Goal: Task Accomplishment & Management: Use online tool/utility

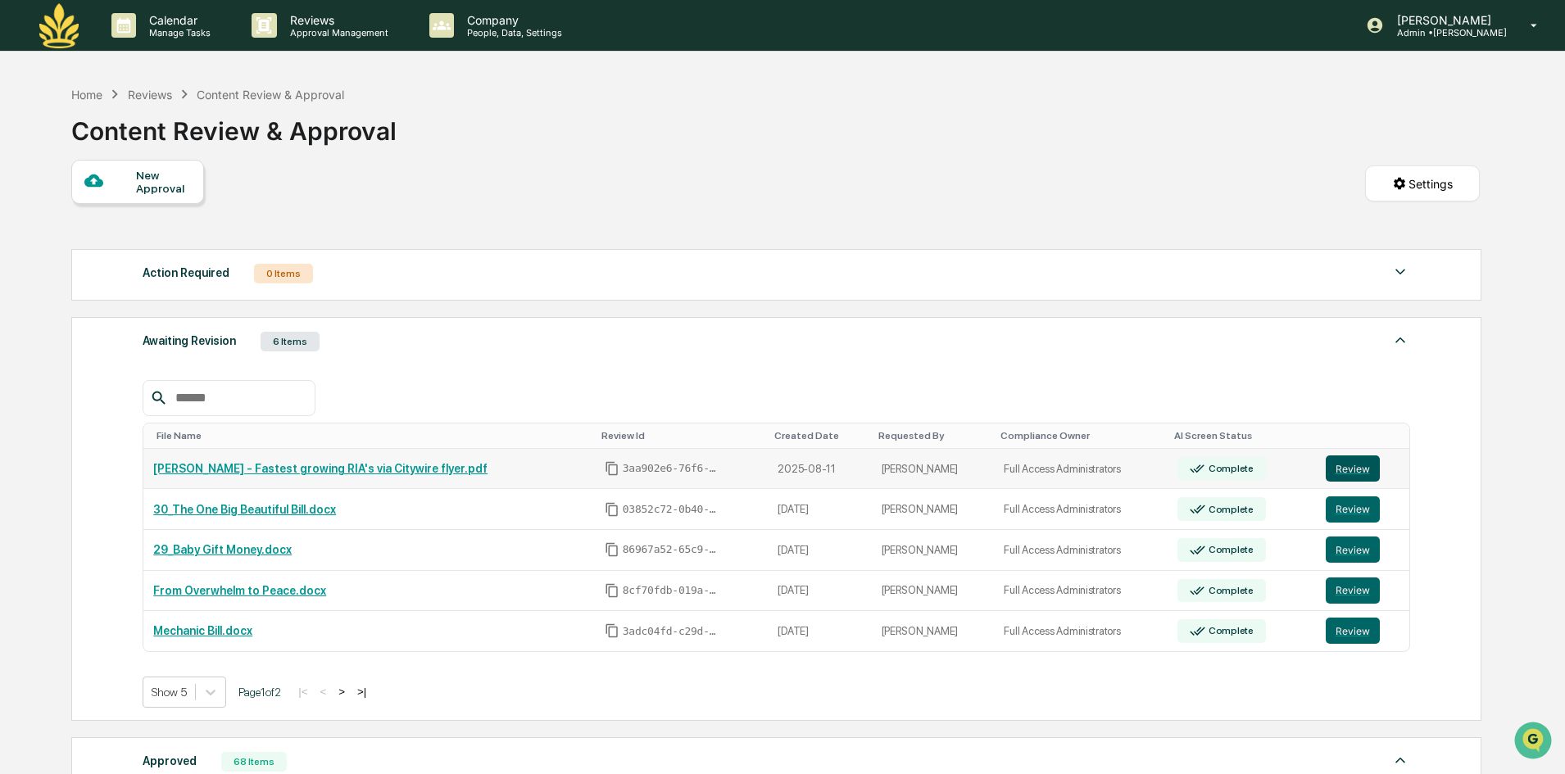
click at [1351, 471] on button "Review" at bounding box center [1352, 468] width 54 height 26
click at [249, 508] on link "30_The One Big Beautiful Bill.docx" at bounding box center [244, 509] width 183 height 13
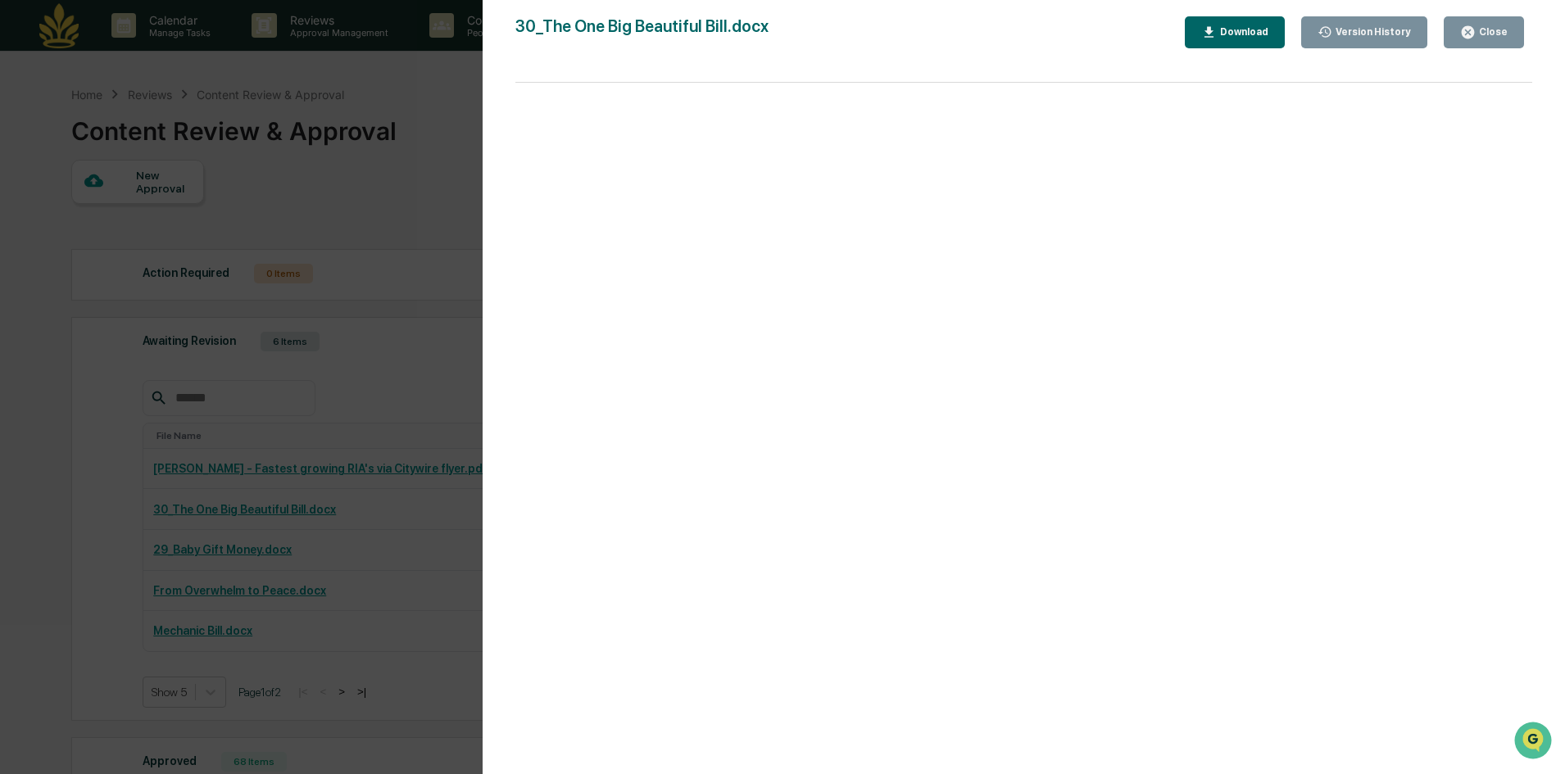
click at [396, 392] on div "Version History [DATE] 03:46 AM [PERSON_NAME][GEOGRAPHIC_DATA] 30_The One Big B…" at bounding box center [782, 387] width 1565 height 774
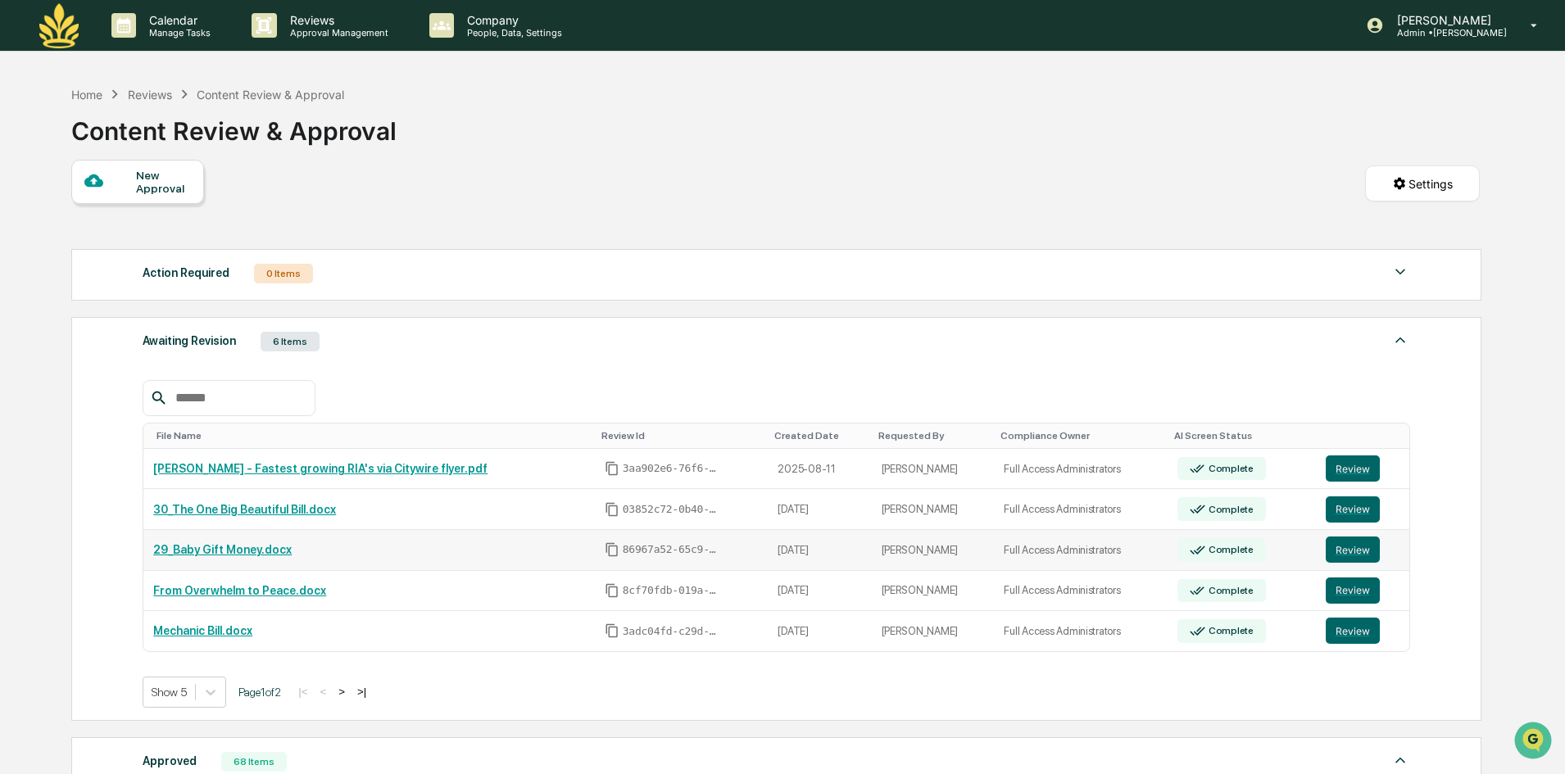
click at [276, 544] on link "29_Baby Gift Money.docx" at bounding box center [222, 549] width 138 height 13
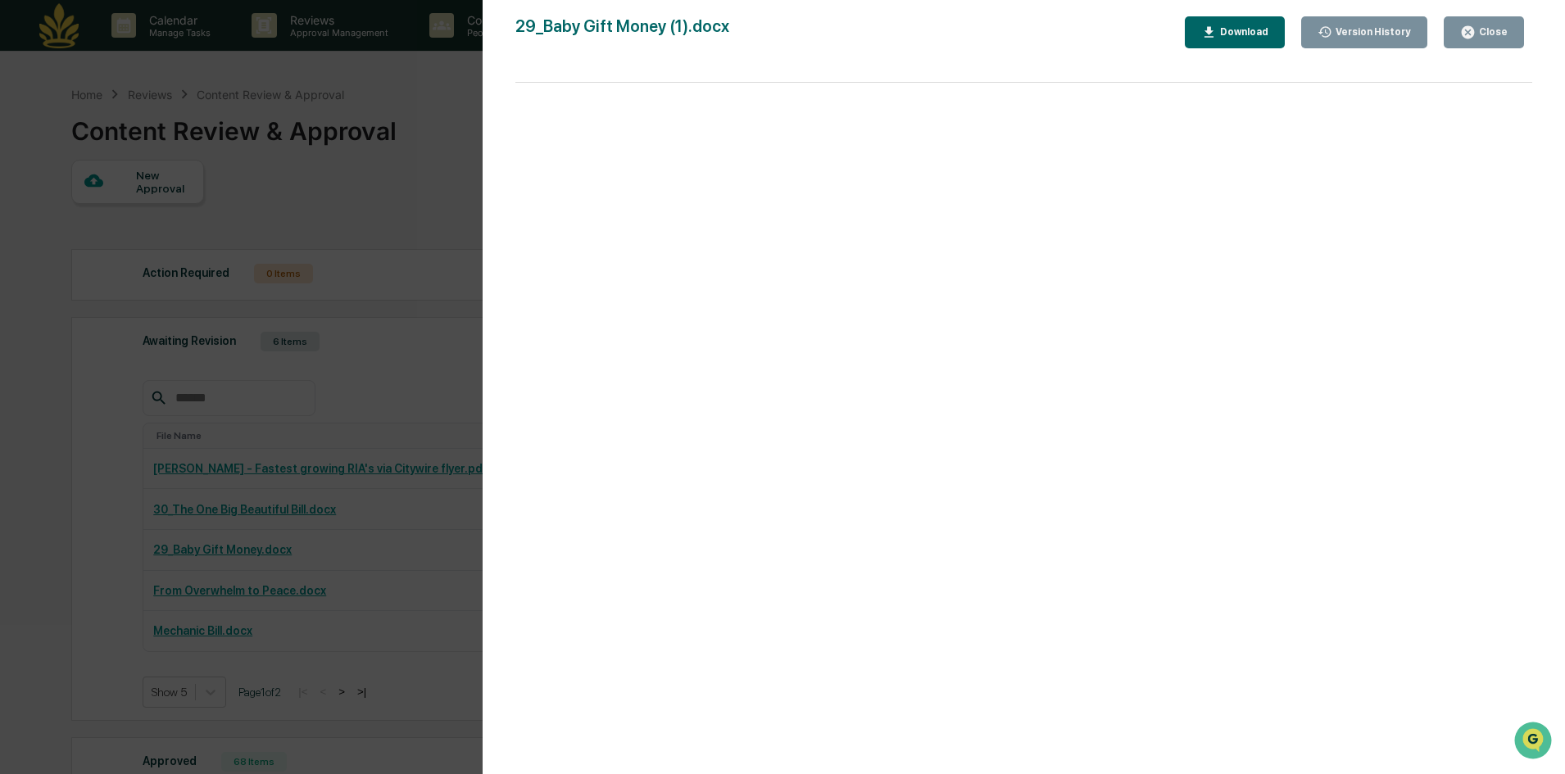
click at [367, 358] on div "Version History [DATE] 03:40 PM [PERSON_NAME] [DATE] 09:21 PM [PERSON_NAME] 29_…" at bounding box center [782, 387] width 1565 height 774
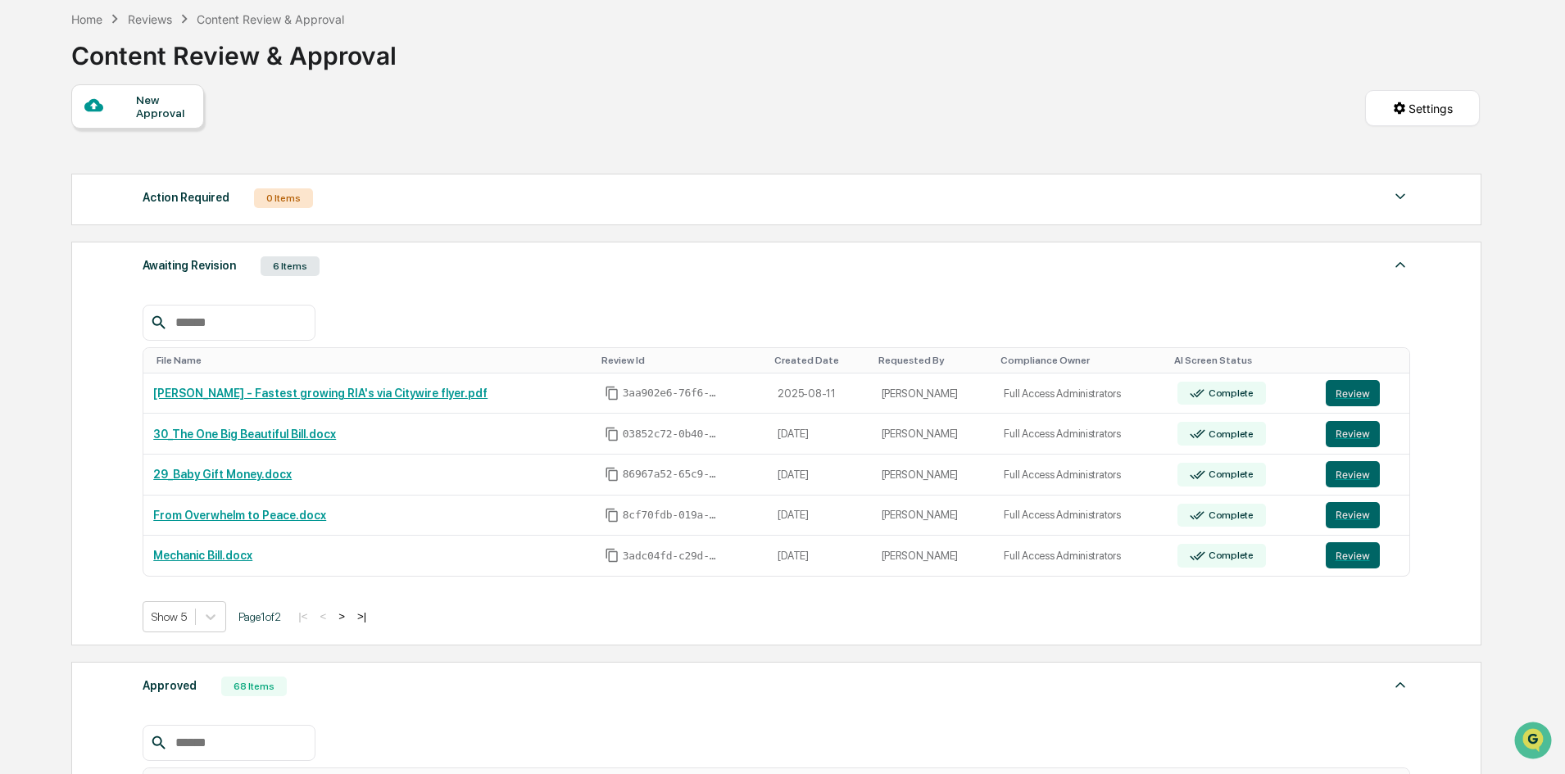
scroll to position [164, 0]
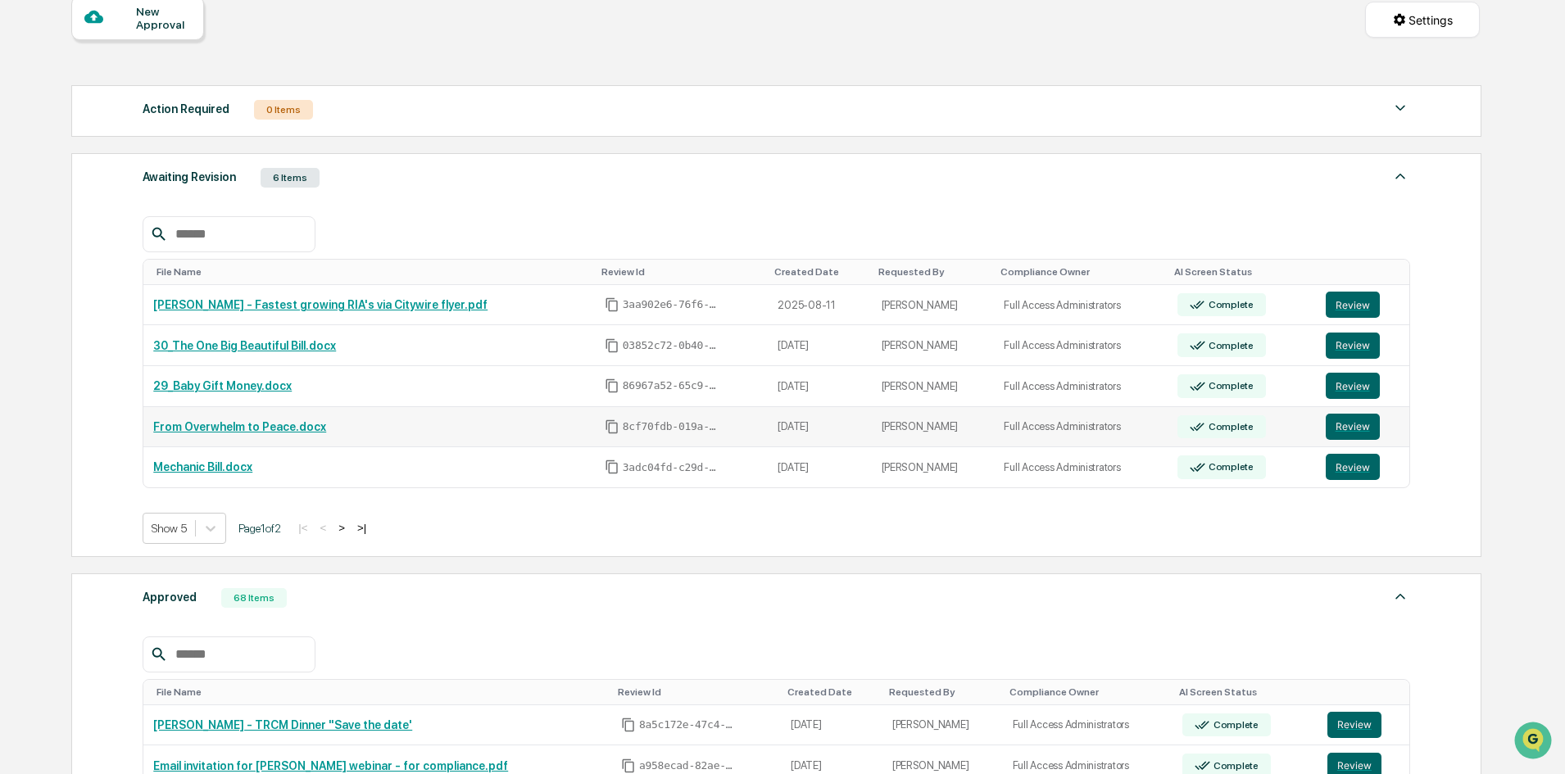
click at [279, 429] on link "From Overwhelm to Peace.docx" at bounding box center [239, 426] width 173 height 13
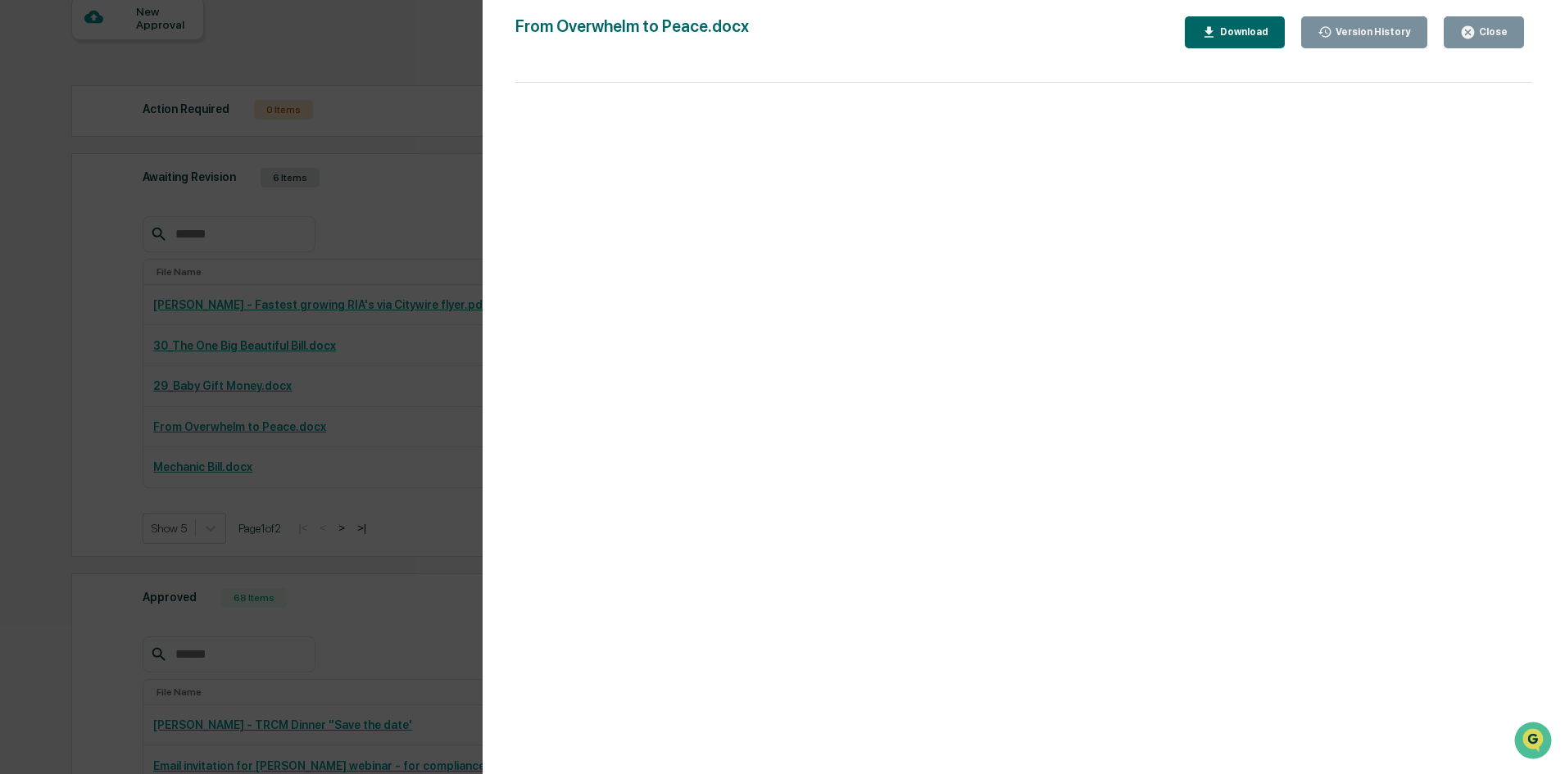
click at [1265, 39] on div "Download" at bounding box center [1234, 33] width 67 height 16
click at [246, 469] on div "Version History 06/16/2025, 08:35 PM Sonia Martinez-Trujillo From Overwhelm to …" at bounding box center [782, 387] width 1565 height 774
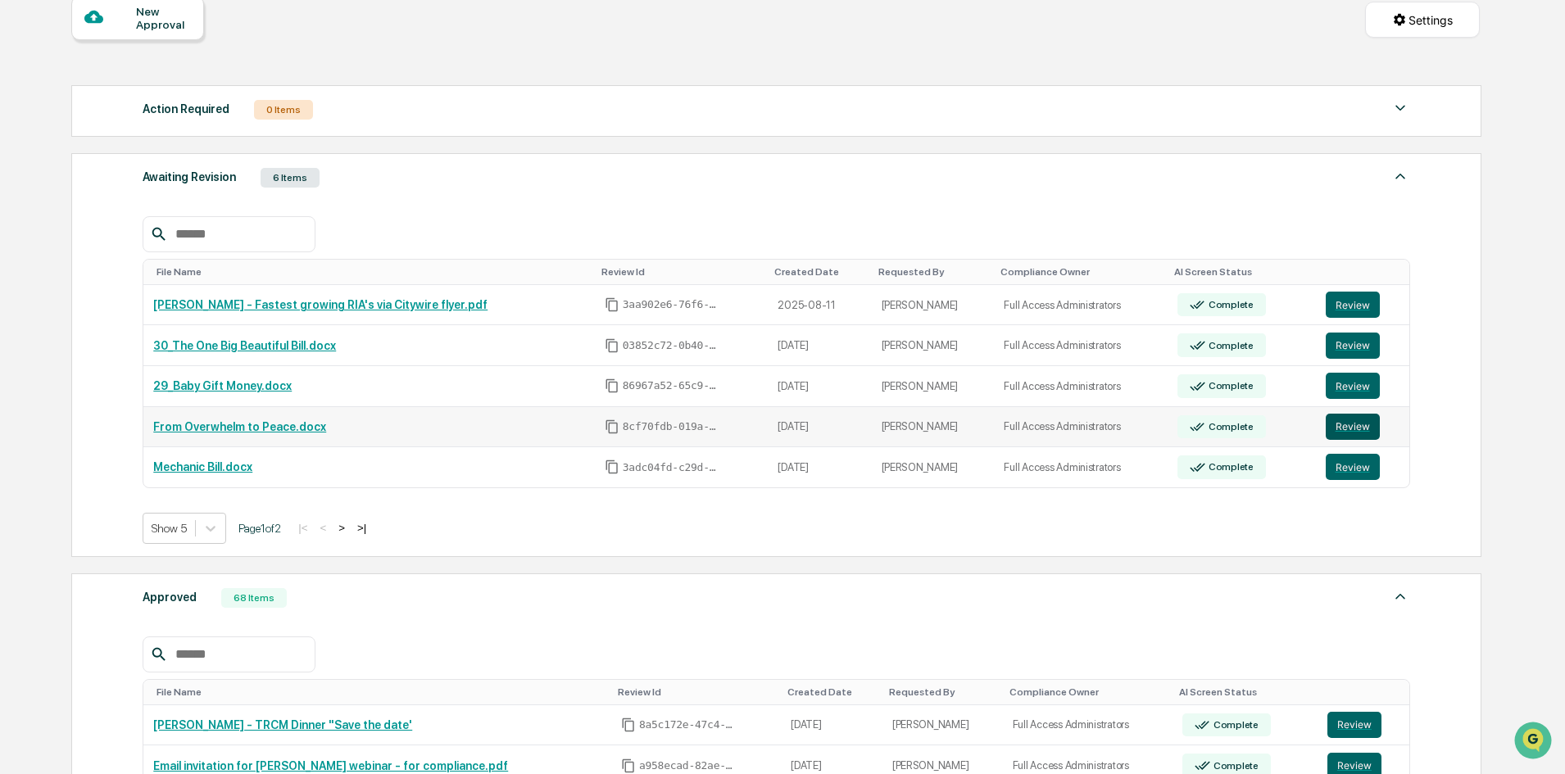
click at [1342, 430] on button "Review" at bounding box center [1352, 427] width 54 height 26
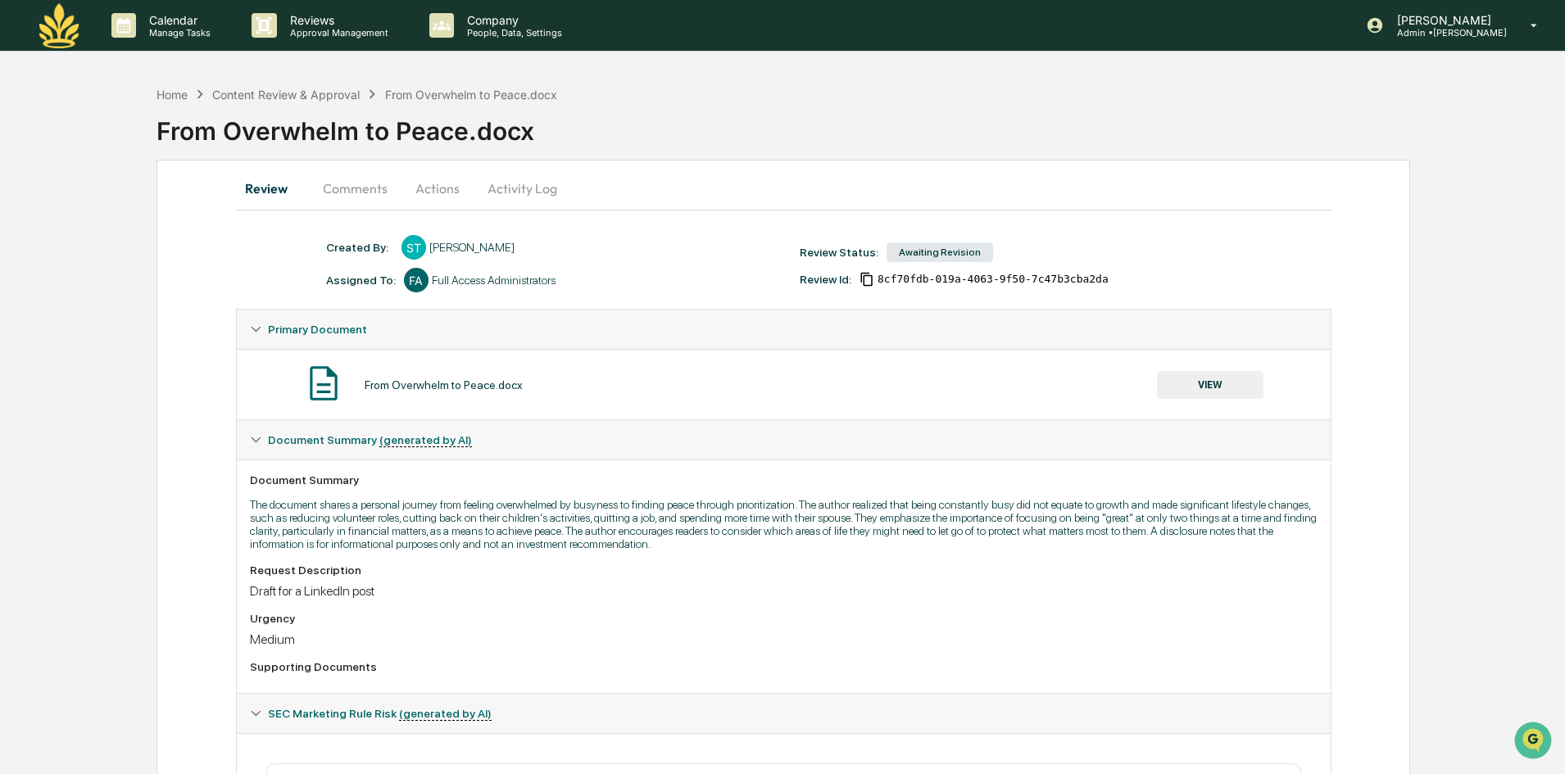
click at [495, 194] on button "Activity Log" at bounding box center [522, 188] width 96 height 39
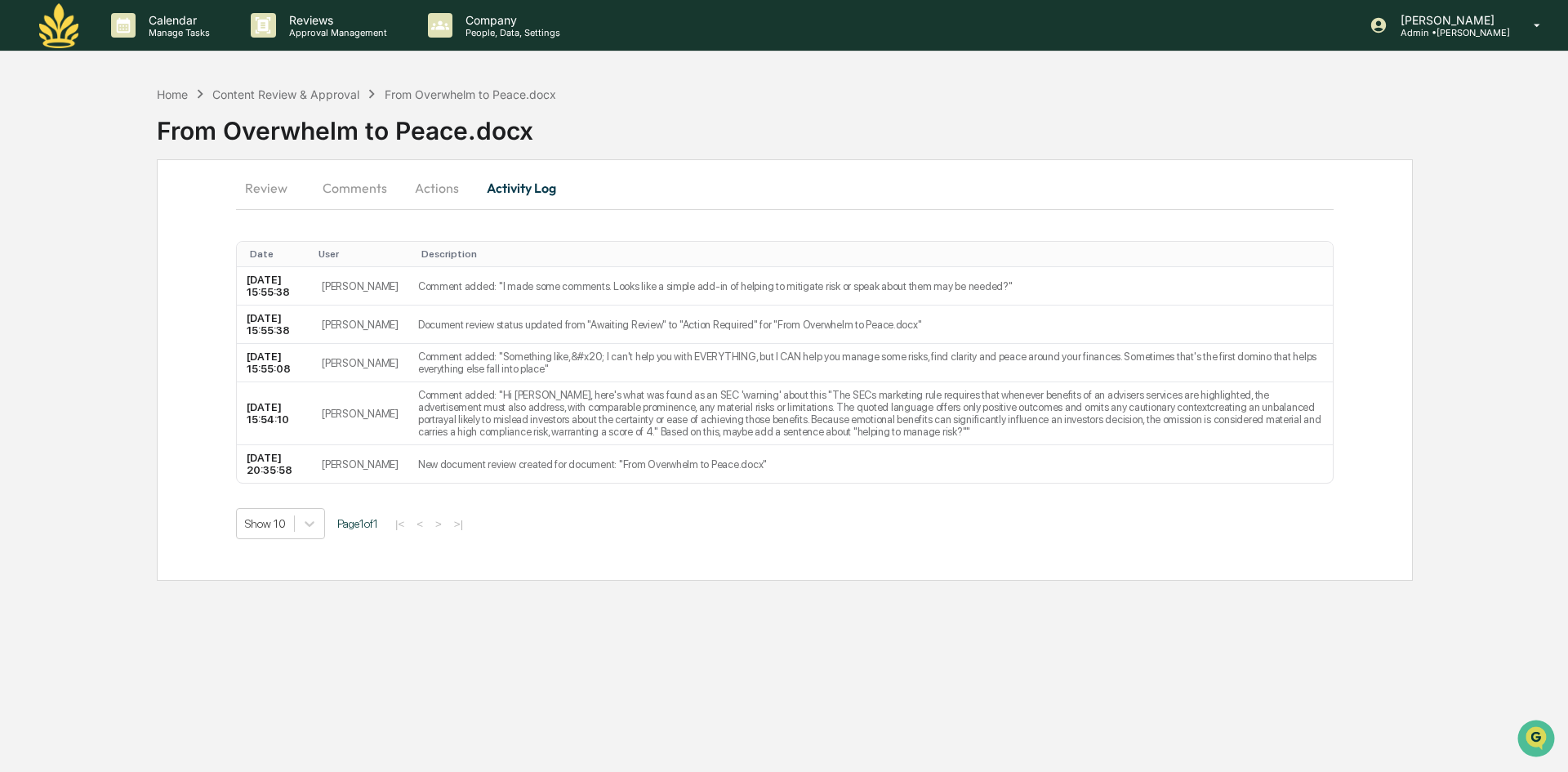
click at [414, 185] on button "Actions" at bounding box center [437, 188] width 74 height 39
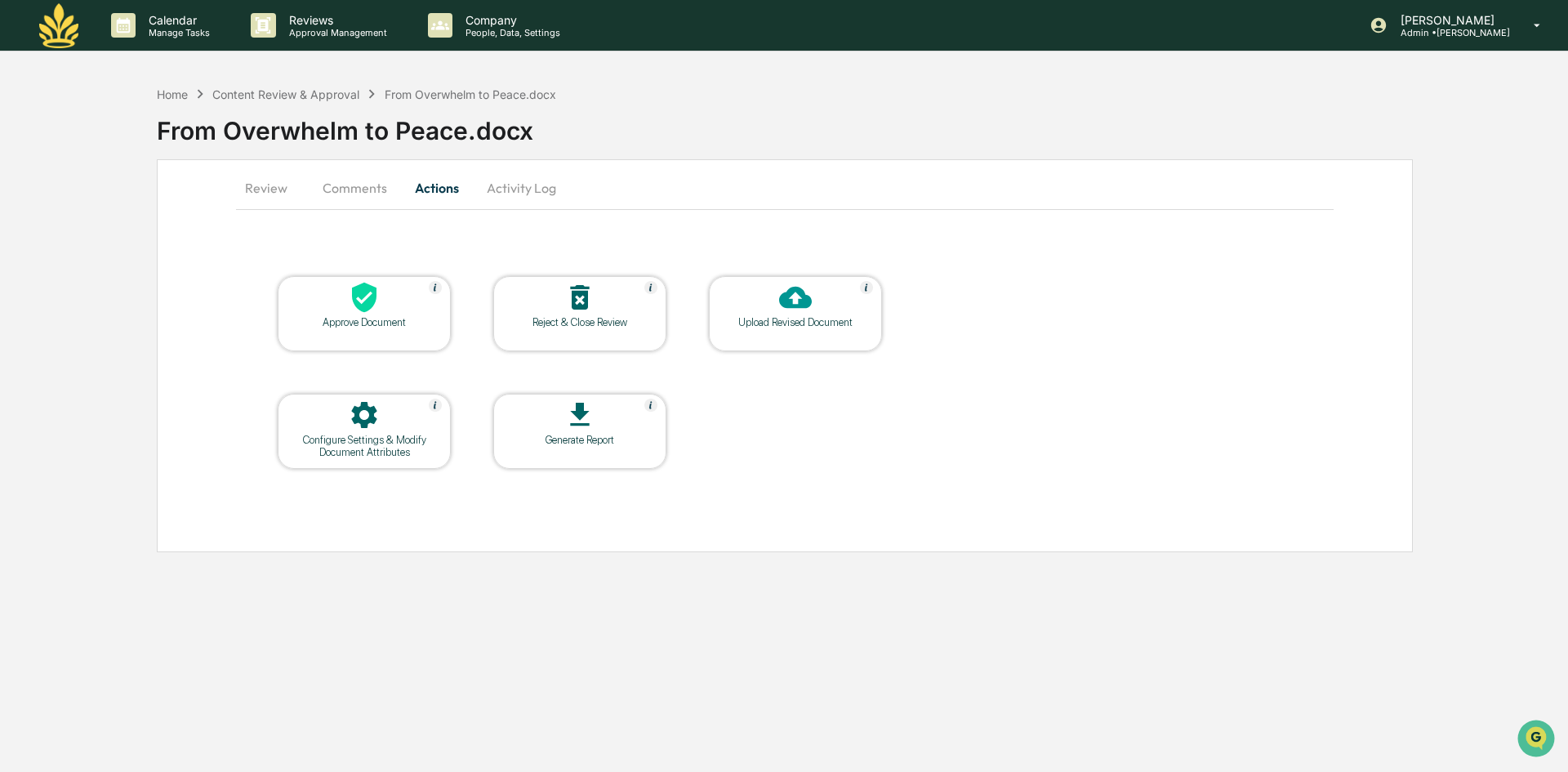
click at [379, 308] on icon at bounding box center [364, 297] width 33 height 33
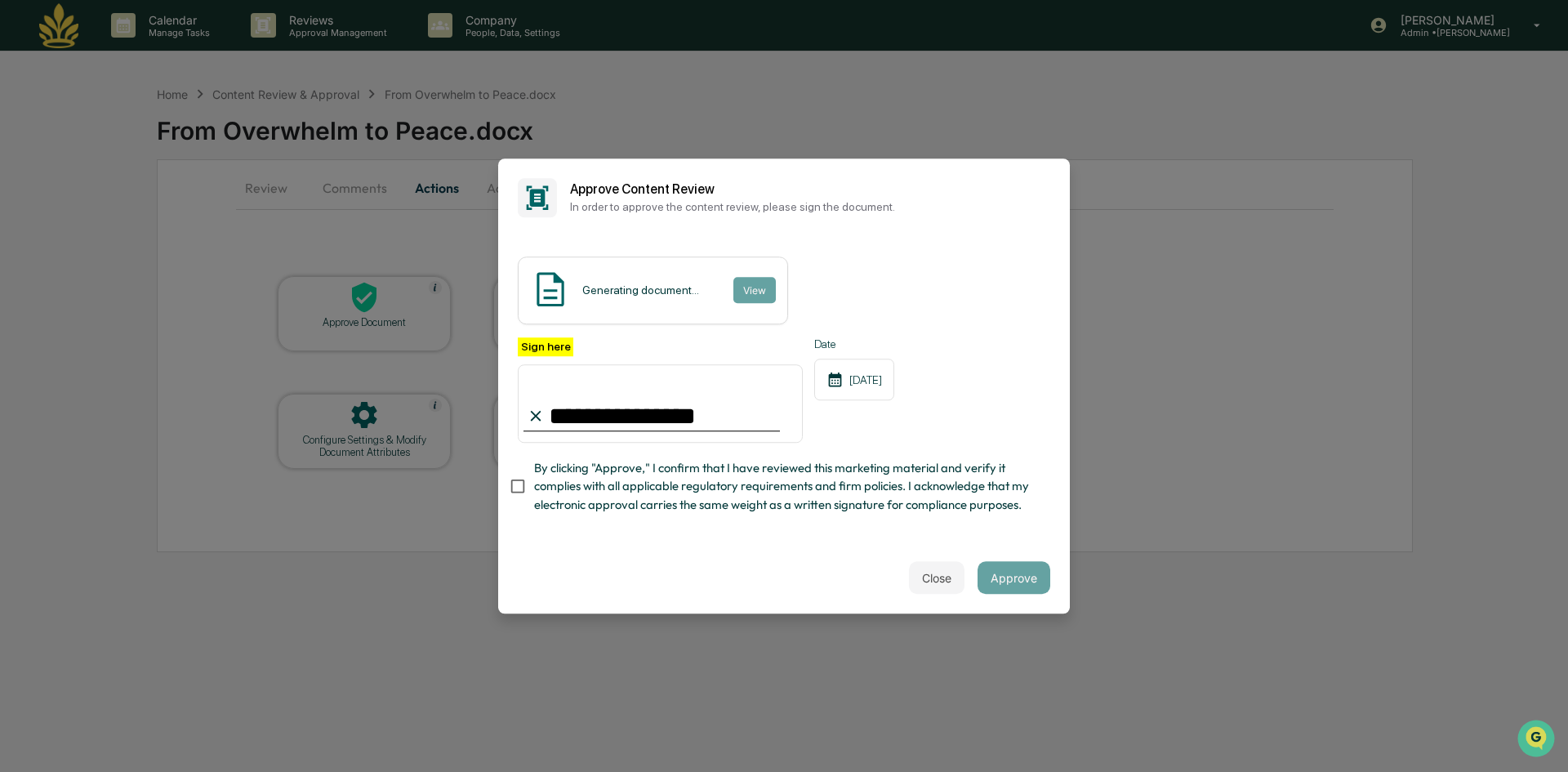
type input "**********"
click at [1013, 567] on button "Approve" at bounding box center [1014, 578] width 73 height 33
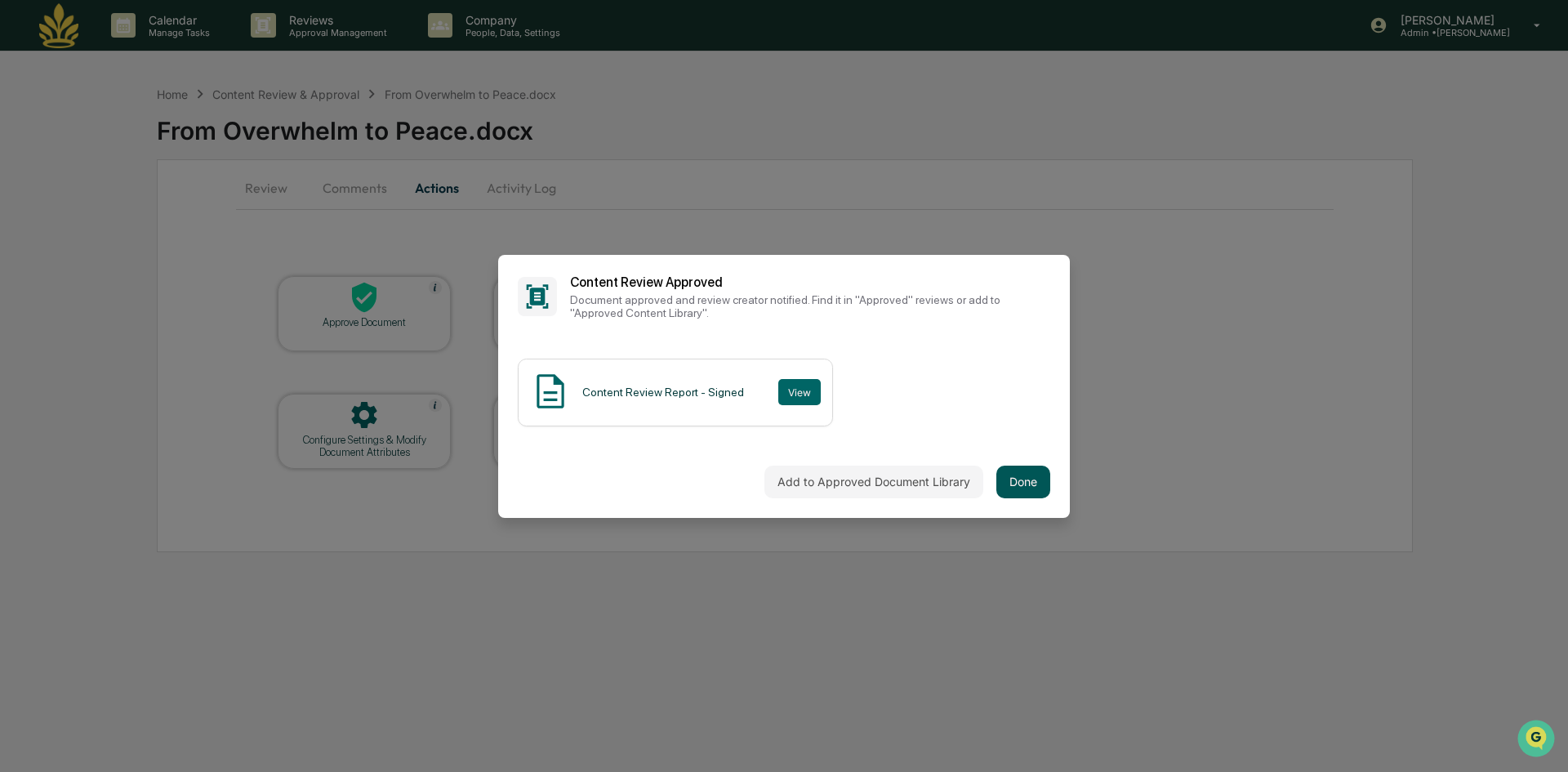
click at [1019, 481] on button "Done" at bounding box center [1023, 482] width 54 height 33
